Goal: Task Accomplishment & Management: Manage account settings

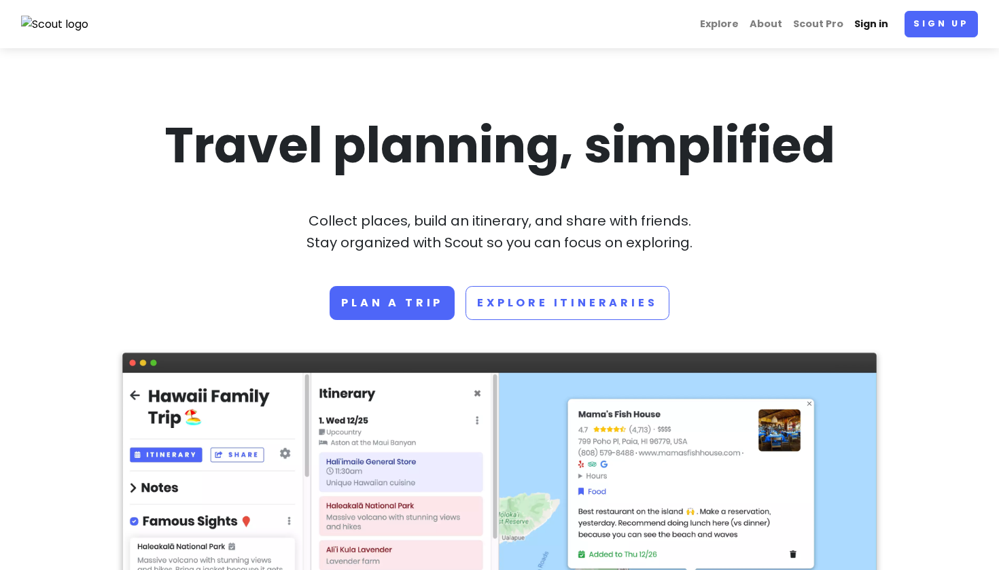
click at [882, 24] on link "Sign in" at bounding box center [870, 24] width 45 height 26
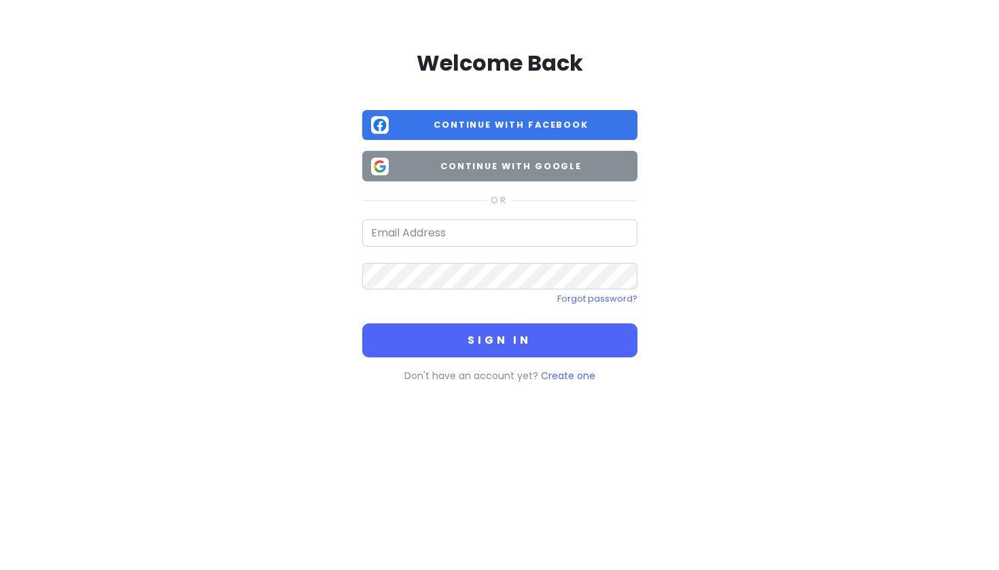
click at [560, 171] on span "Continue with Google" at bounding box center [511, 167] width 234 height 14
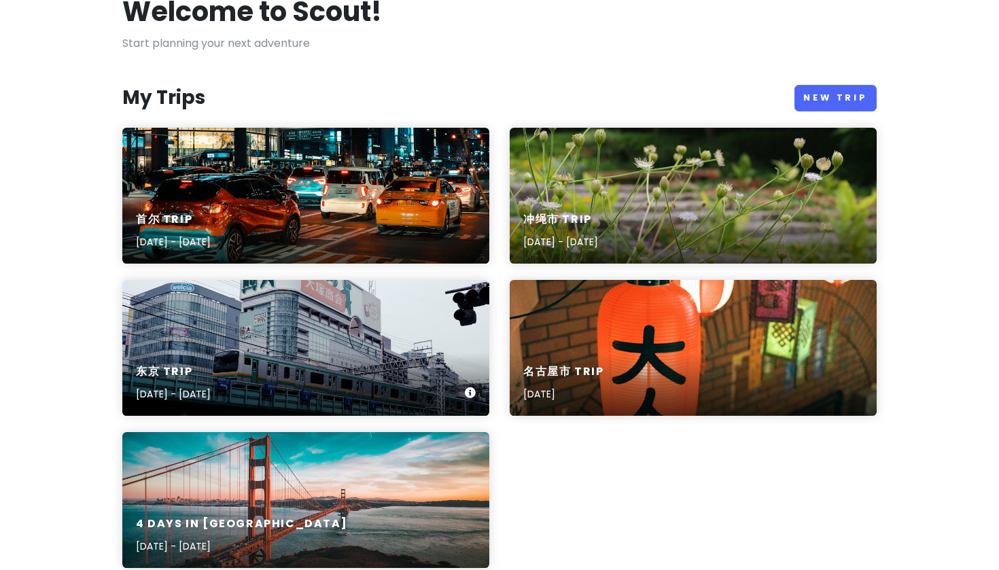
scroll to position [84, 0]
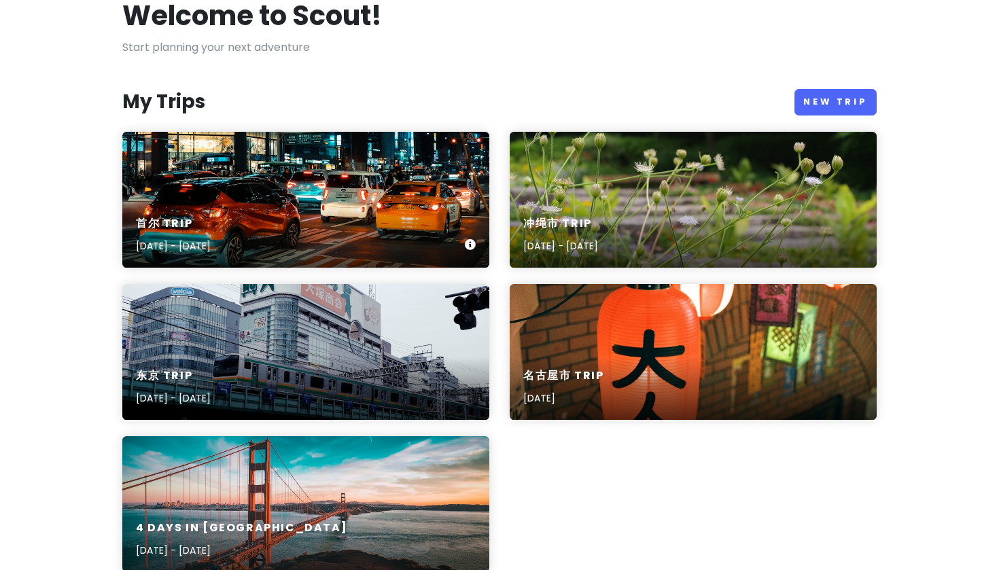
click at [397, 235] on div "首尔 Trip [DATE] - [DATE]" at bounding box center [305, 235] width 367 height 65
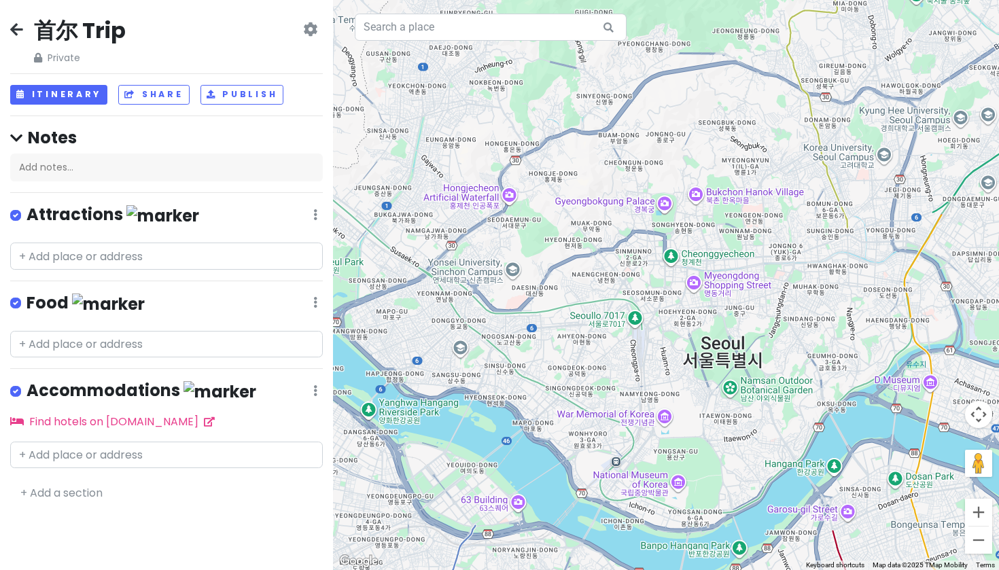
click at [311, 31] on icon at bounding box center [310, 29] width 14 height 11
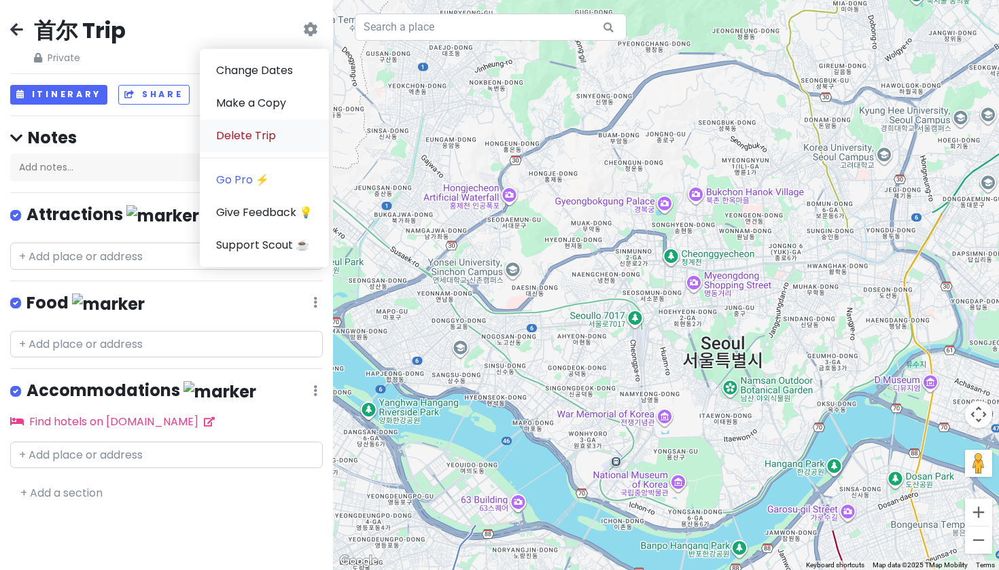
click at [263, 130] on link "Delete Trip" at bounding box center [264, 136] width 129 height 33
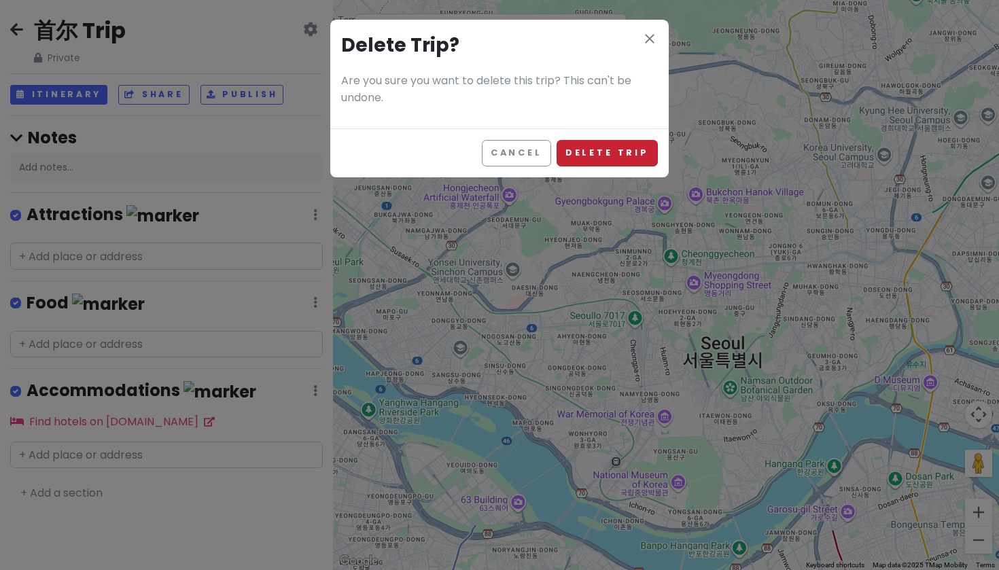
click at [625, 163] on button "Delete Trip" at bounding box center [606, 153] width 101 height 26
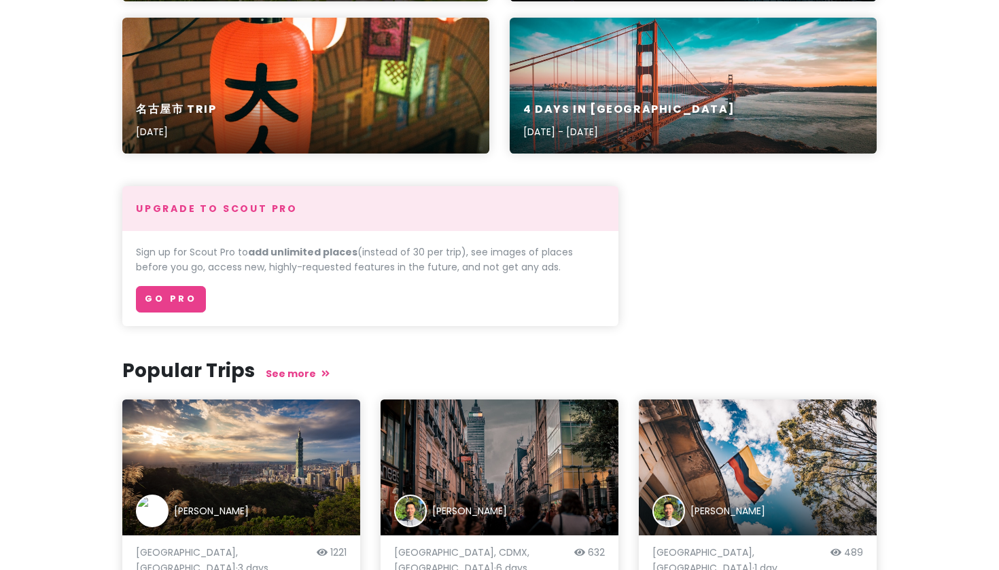
scroll to position [352, 0]
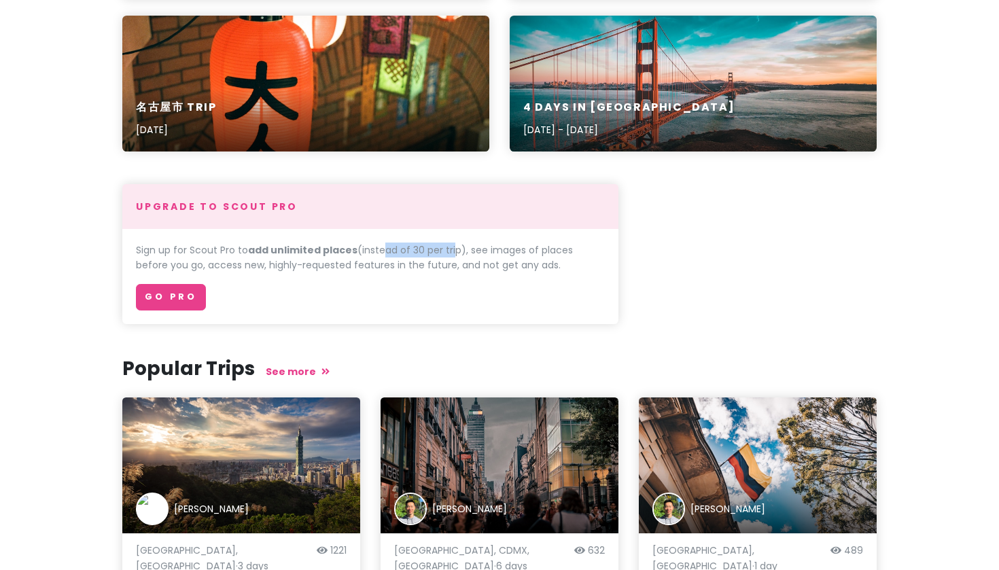
drag, startPoint x: 378, startPoint y: 253, endPoint x: 450, endPoint y: 255, distance: 71.4
click at [450, 254] on p "Sign up for Scout Pro to add unlimited places (instead of 30 per trip), see ima…" at bounding box center [370, 257] width 469 height 31
click at [520, 264] on p "Sign up for Scout Pro to add unlimited places (instead of 30 per trip), see ima…" at bounding box center [370, 257] width 469 height 31
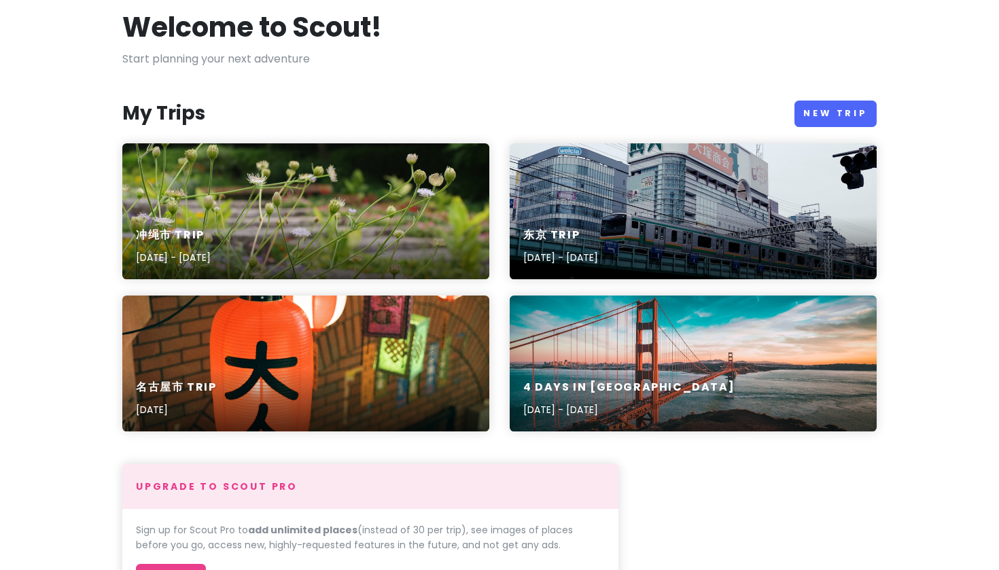
scroll to position [67, 0]
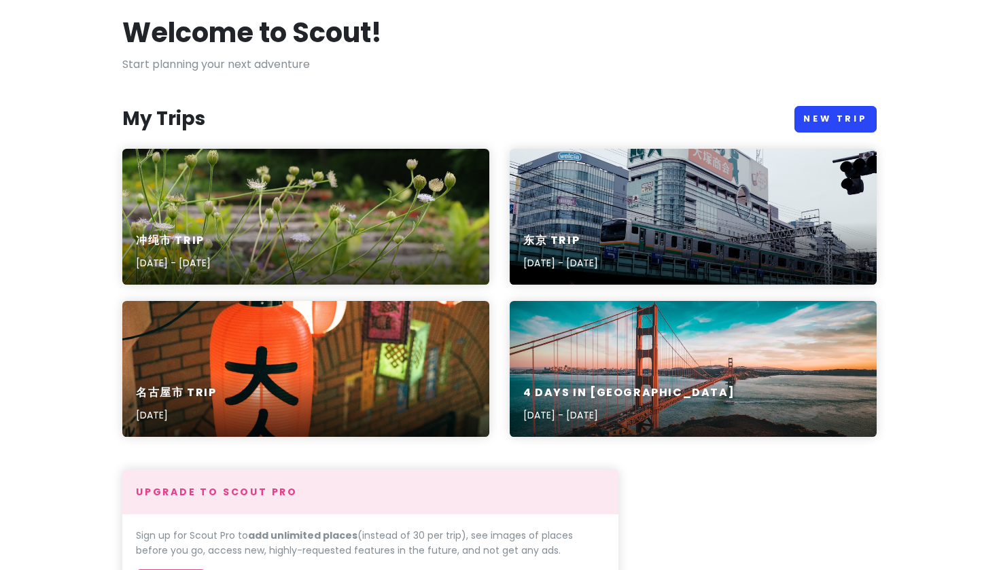
click at [844, 122] on link "New Trip" at bounding box center [835, 119] width 82 height 26
